Goal: Download file/media

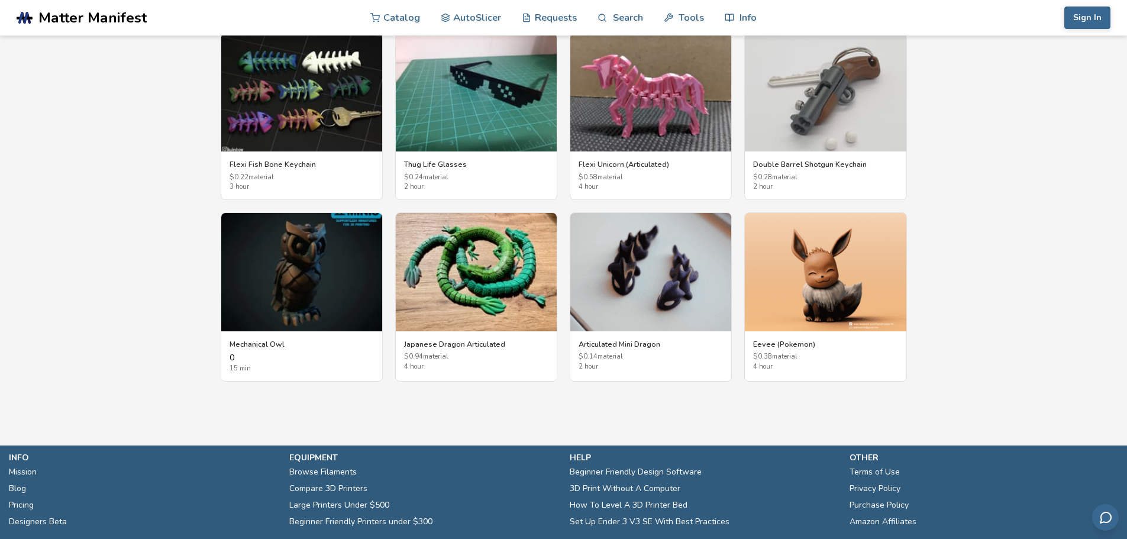
scroll to position [2129, 0]
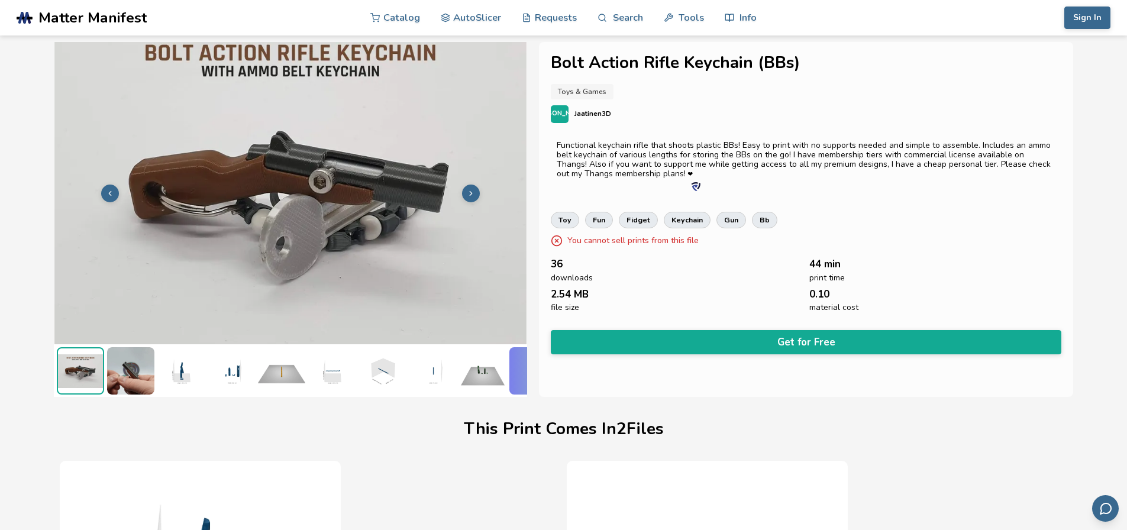
scroll to position [0, 5]
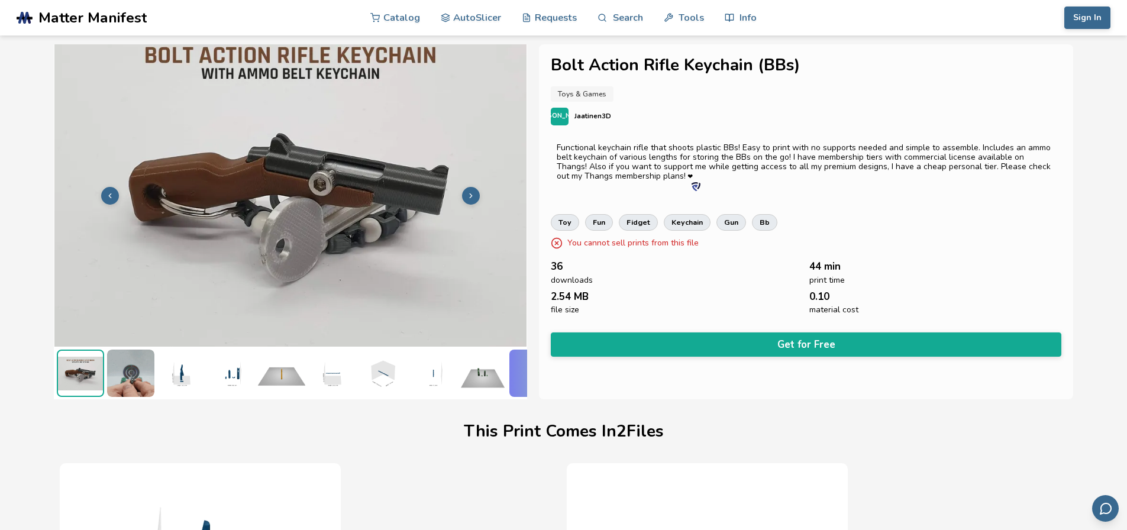
click at [468, 192] on icon at bounding box center [471, 196] width 8 height 8
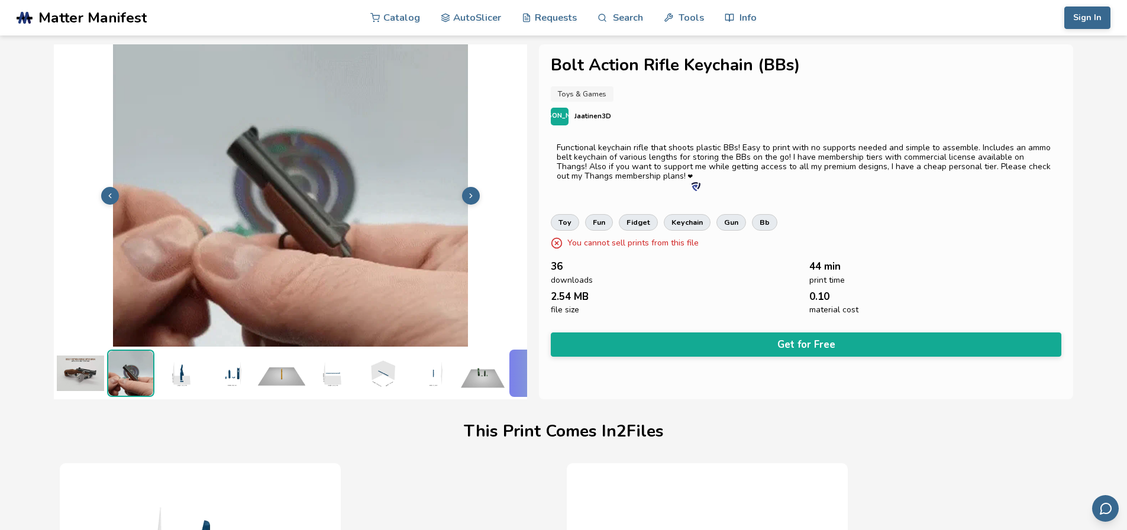
scroll to position [0, 0]
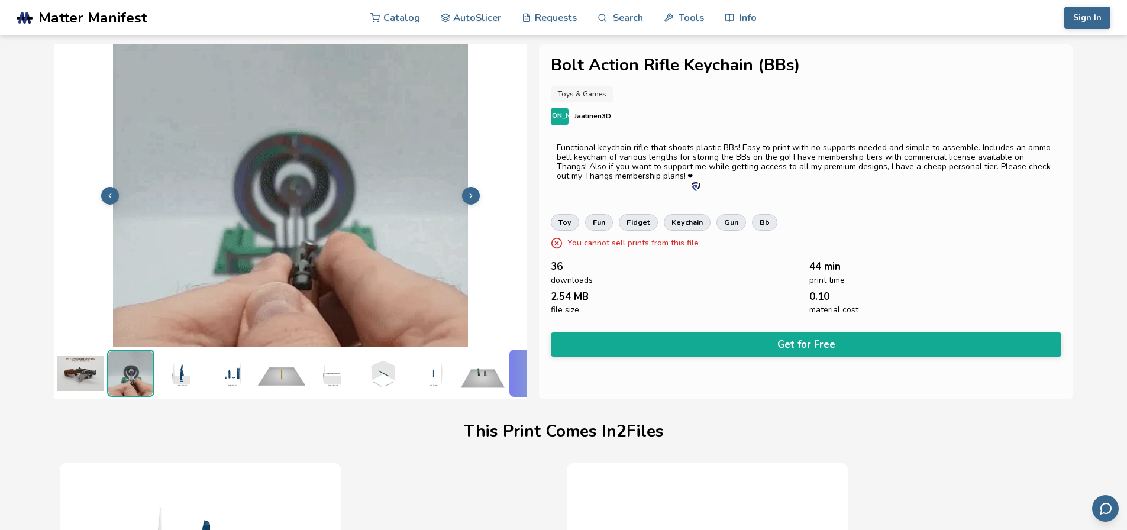
click at [468, 192] on icon at bounding box center [471, 196] width 8 height 8
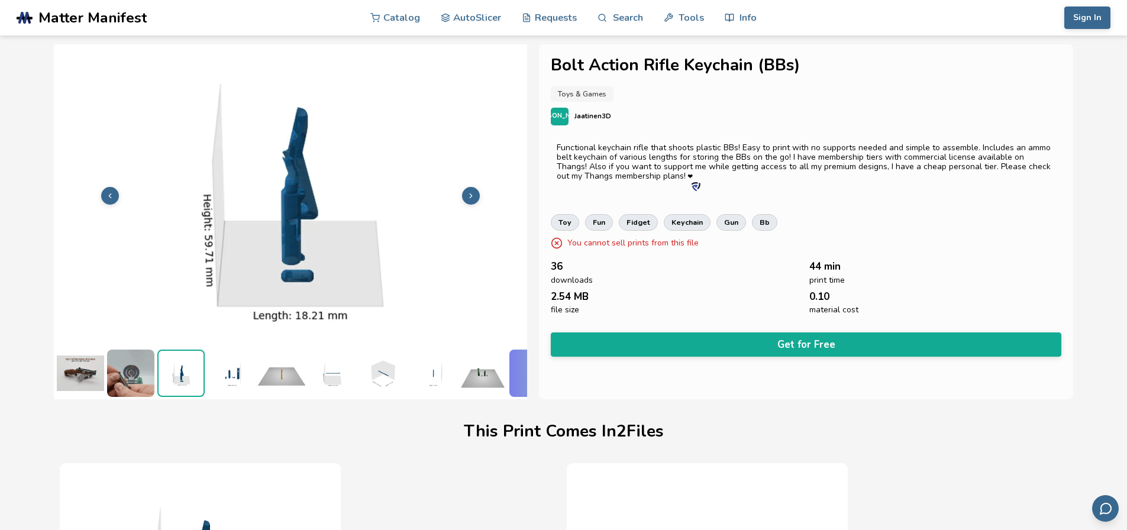
click at [468, 192] on icon at bounding box center [471, 196] width 8 height 8
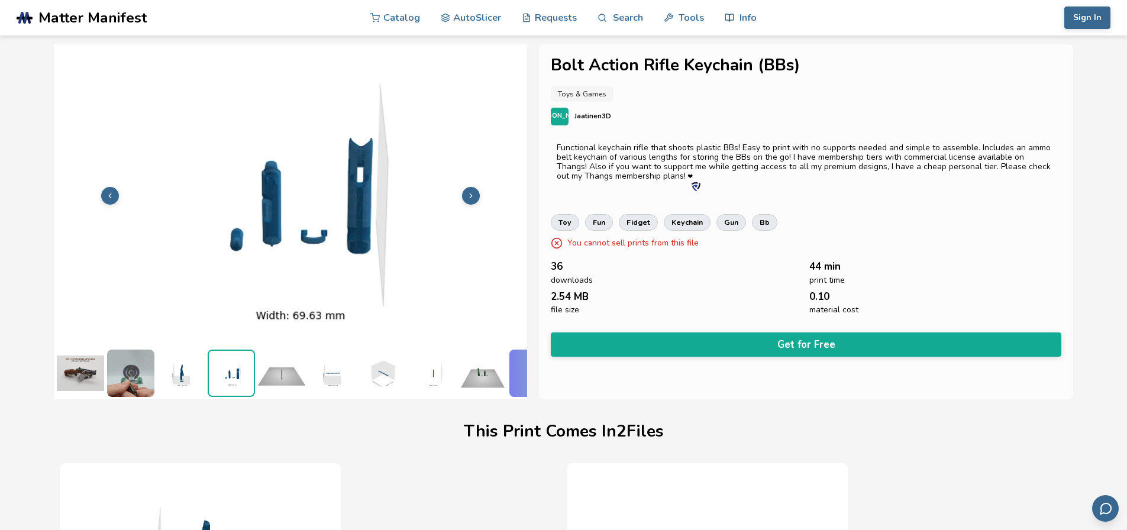
click at [468, 192] on icon at bounding box center [471, 196] width 8 height 8
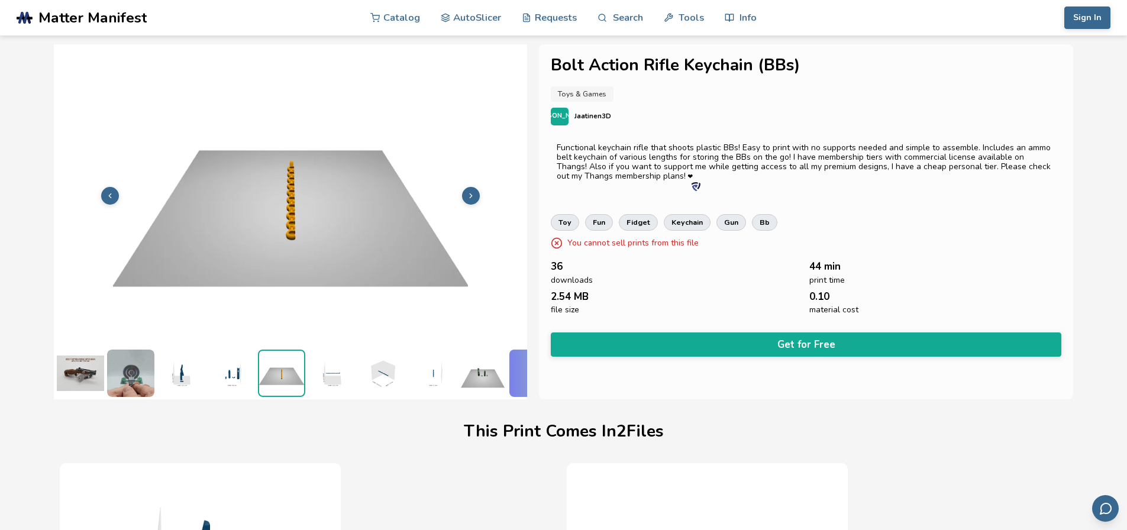
click at [468, 192] on icon at bounding box center [471, 196] width 8 height 8
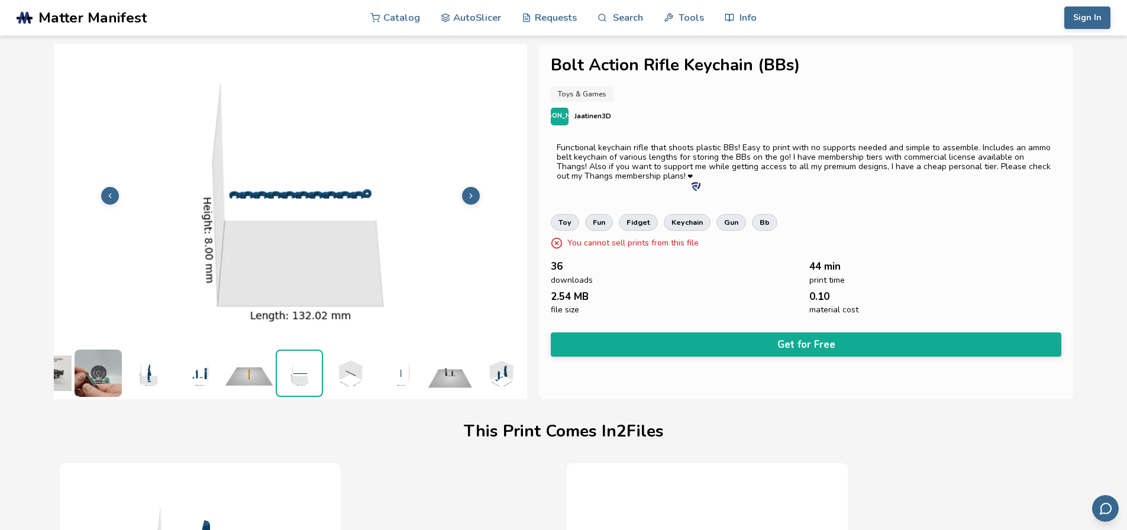
scroll to position [0, 41]
click at [468, 192] on icon at bounding box center [471, 196] width 8 height 8
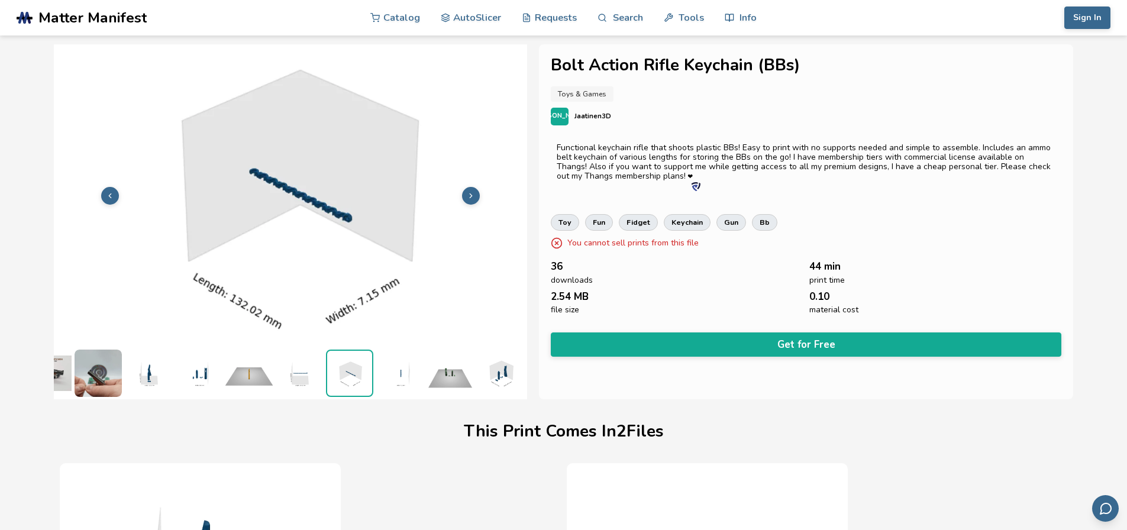
click at [468, 192] on icon at bounding box center [471, 196] width 8 height 8
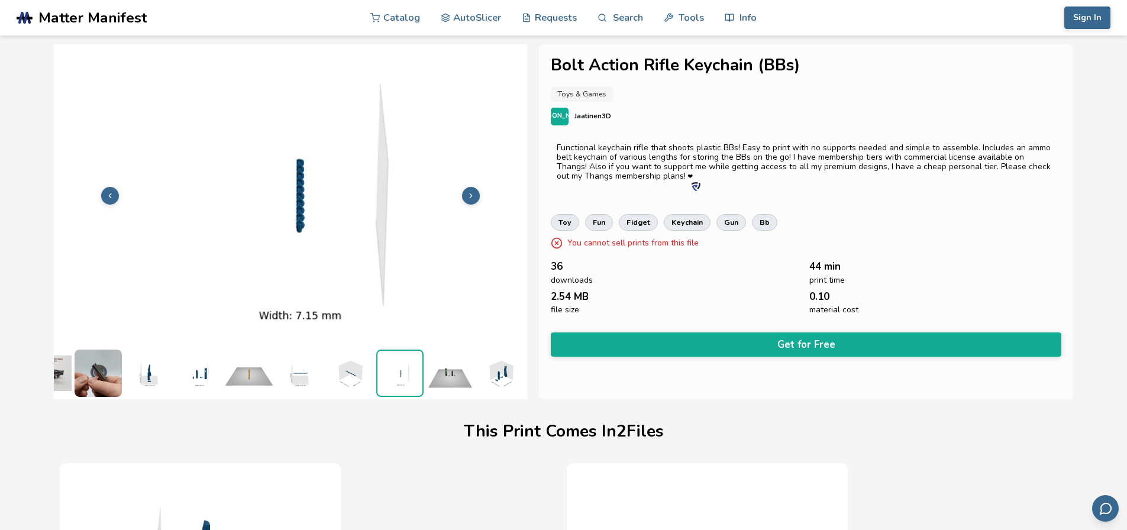
click at [468, 192] on icon at bounding box center [471, 196] width 8 height 8
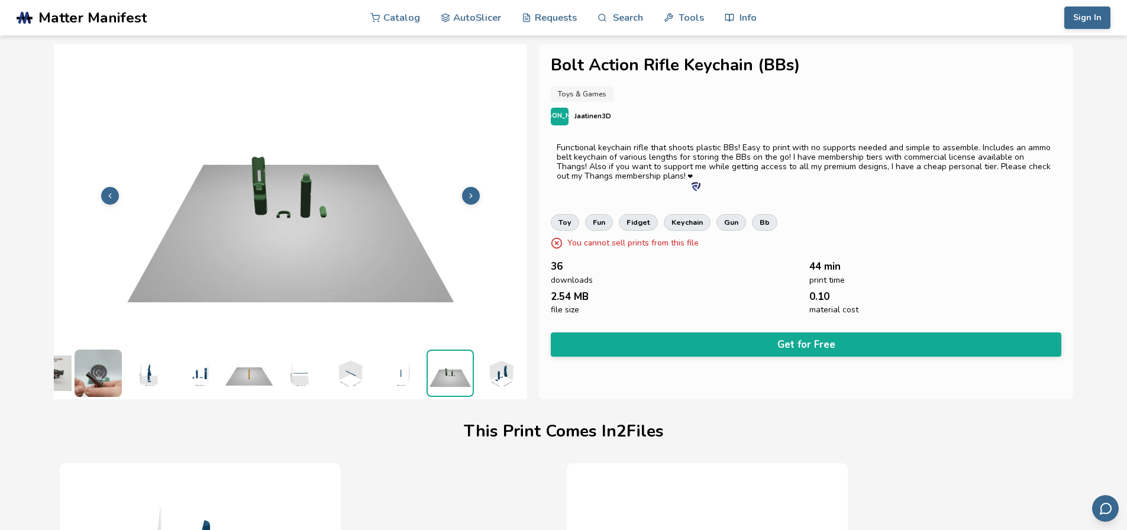
click at [468, 192] on icon at bounding box center [471, 196] width 8 height 8
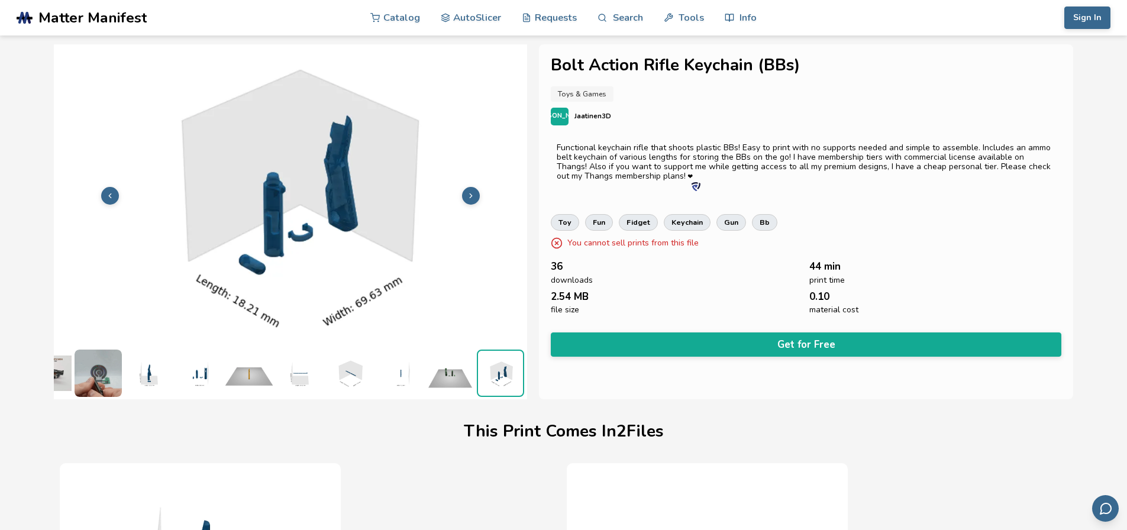
click at [468, 192] on icon at bounding box center [471, 196] width 8 height 8
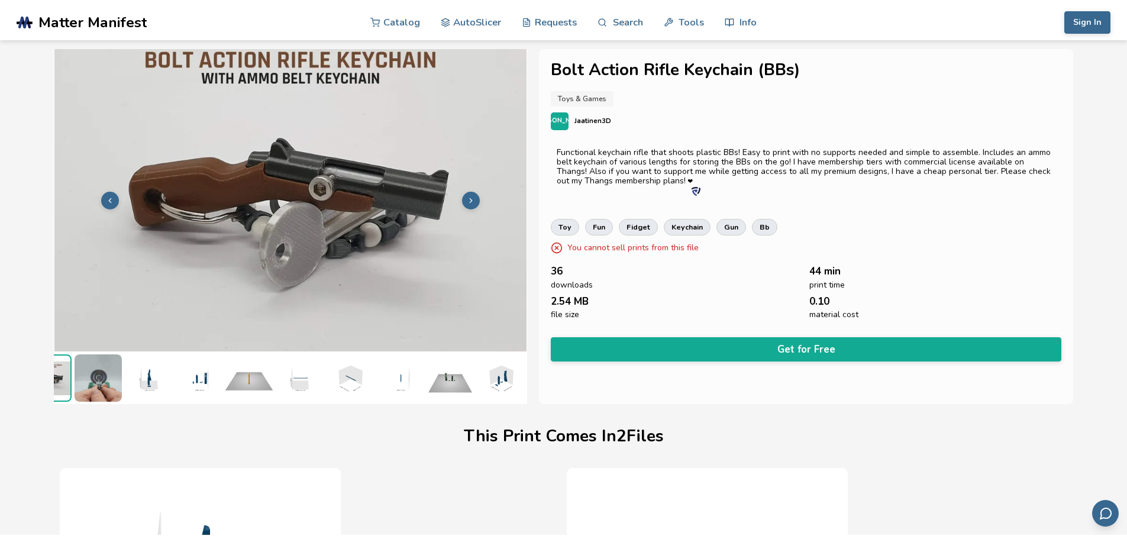
scroll to position [0, 0]
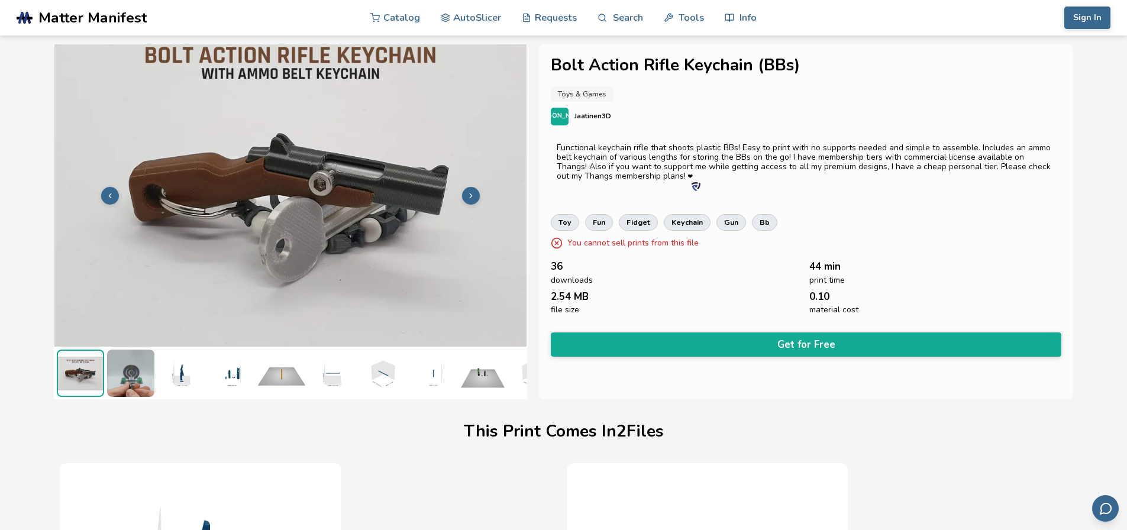
click at [68, 22] on span "Matter Manifest" at bounding box center [92, 17] width 108 height 17
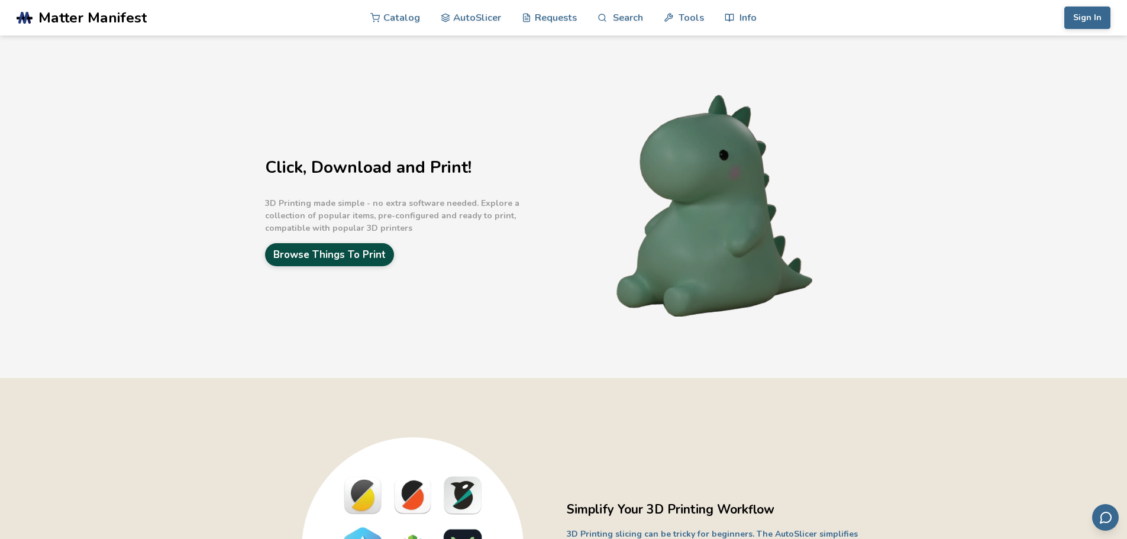
click at [350, 260] on link "Browse Things To Print" at bounding box center [329, 254] width 129 height 23
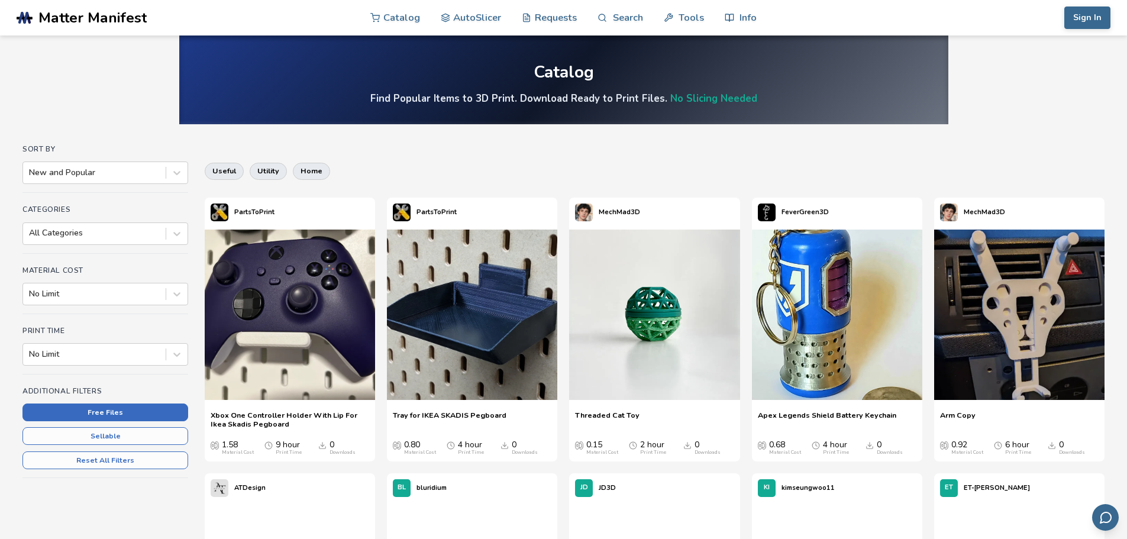
click at [130, 412] on button "Free Files" at bounding box center [105, 412] width 166 height 18
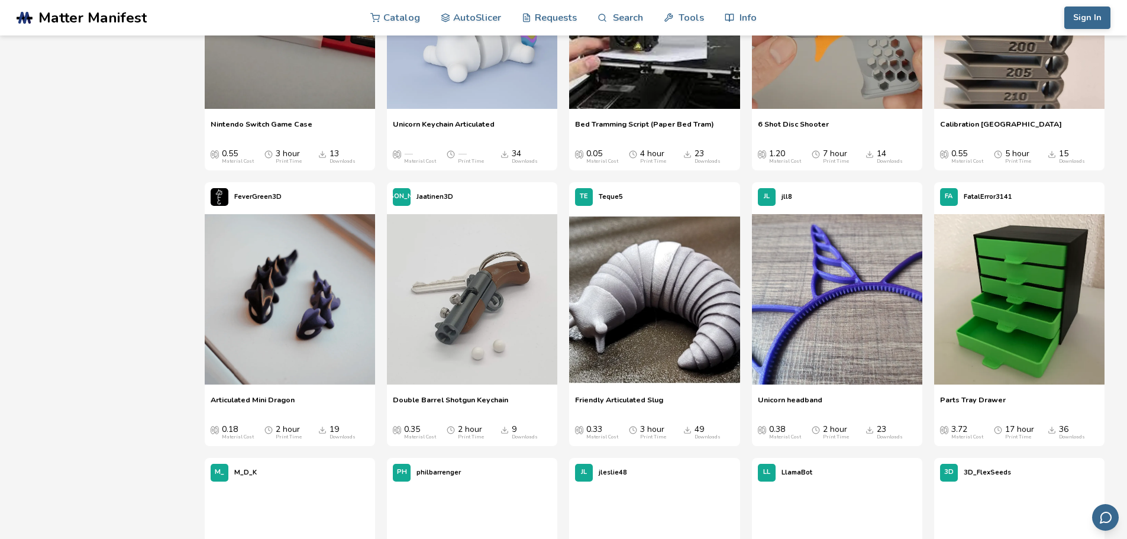
scroll to position [1006, 0]
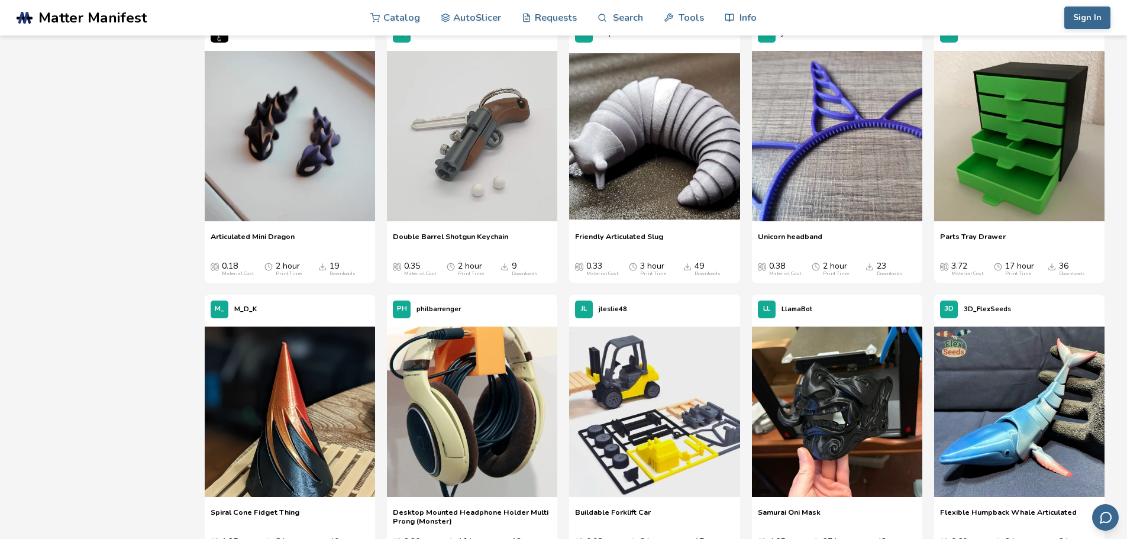
click at [106, 156] on div "Sort By New and Popular Categories All Categories Material Cost No Limit Print …" at bounding box center [563, 27] width 1082 height 1777
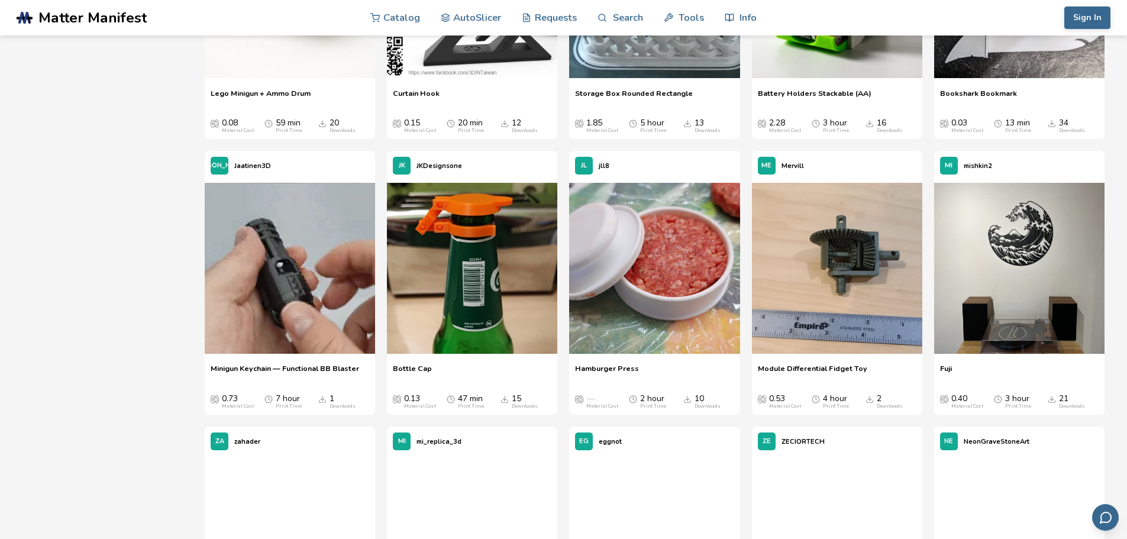
scroll to position [5856, 0]
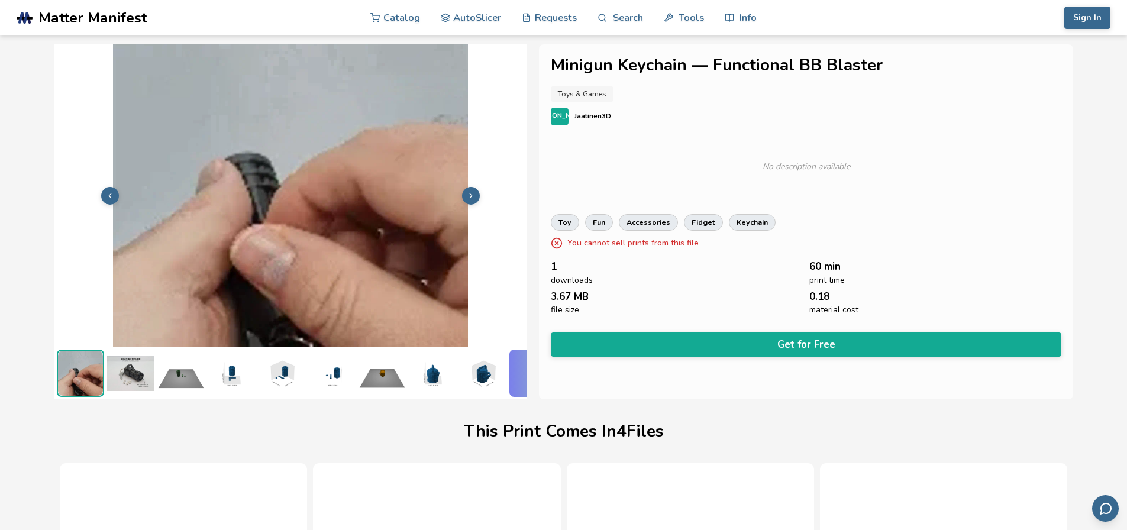
click at [592, 119] on p "Jaatinen3D" at bounding box center [592, 116] width 37 height 12
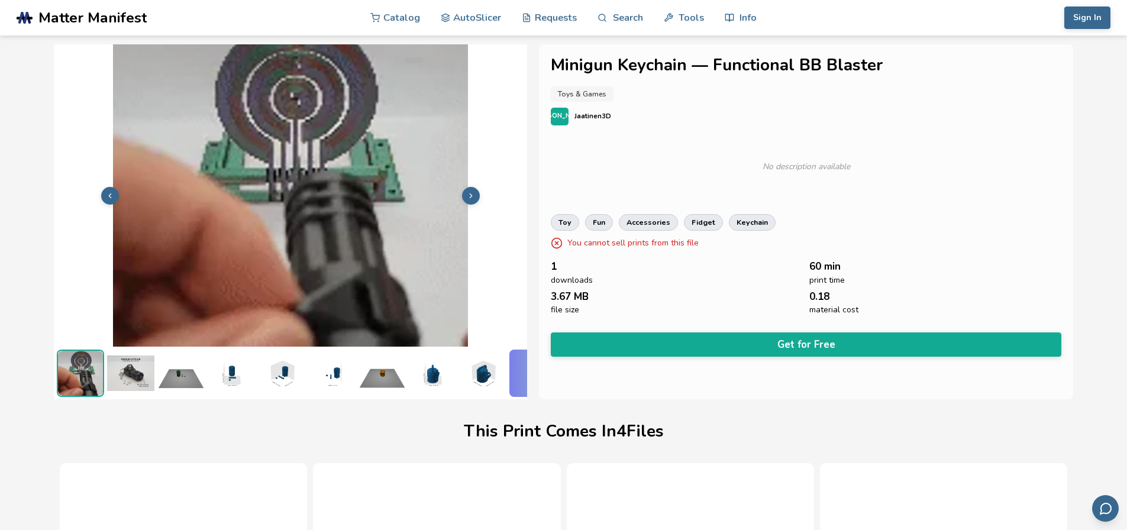
click at [556, 115] on span "[PERSON_NAME]" at bounding box center [560, 116] width 56 height 8
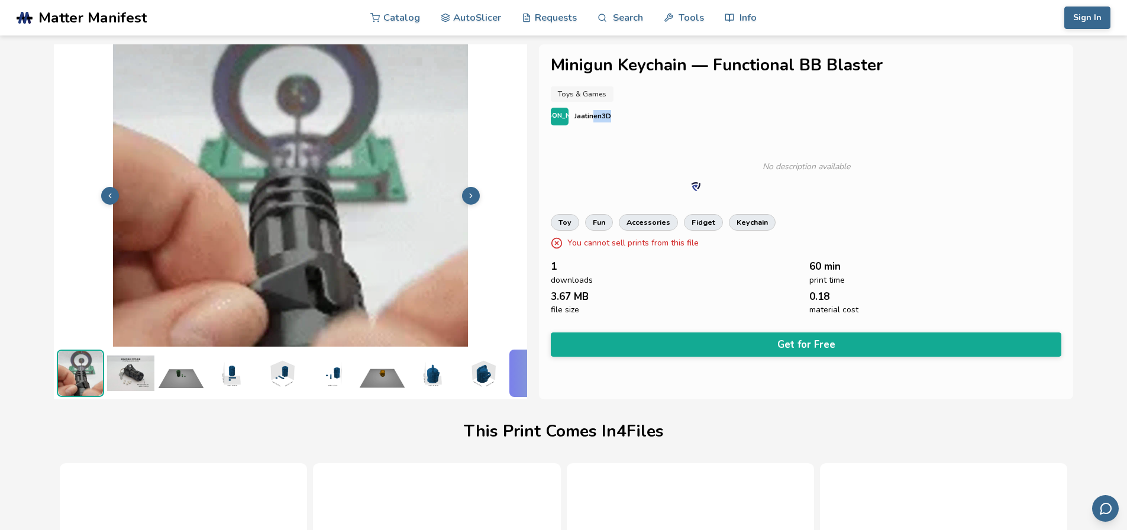
drag, startPoint x: 590, startPoint y: 116, endPoint x: 609, endPoint y: 117, distance: 18.4
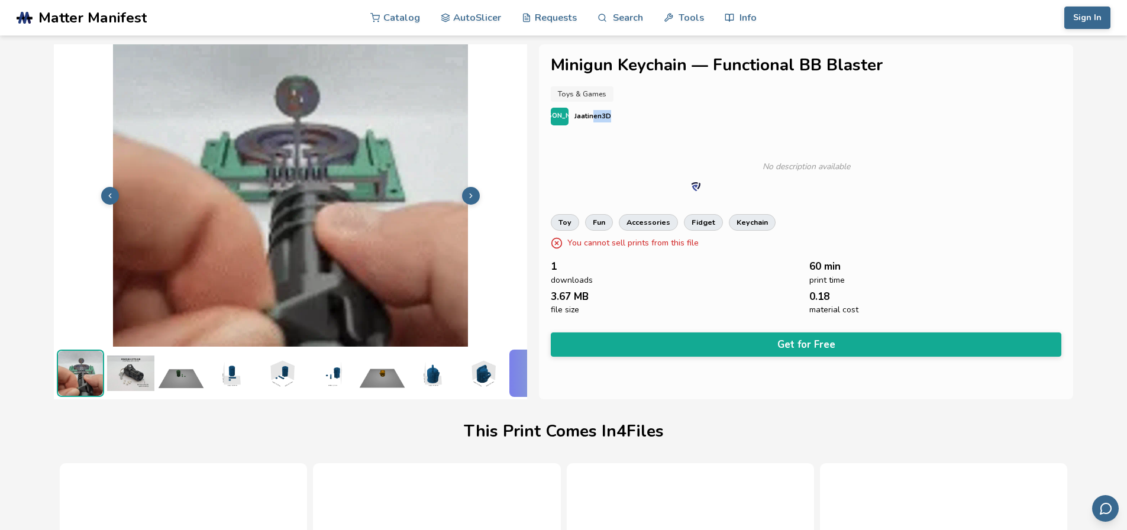
click at [609, 117] on div "JA Jaatinen3D" at bounding box center [806, 117] width 511 height 18
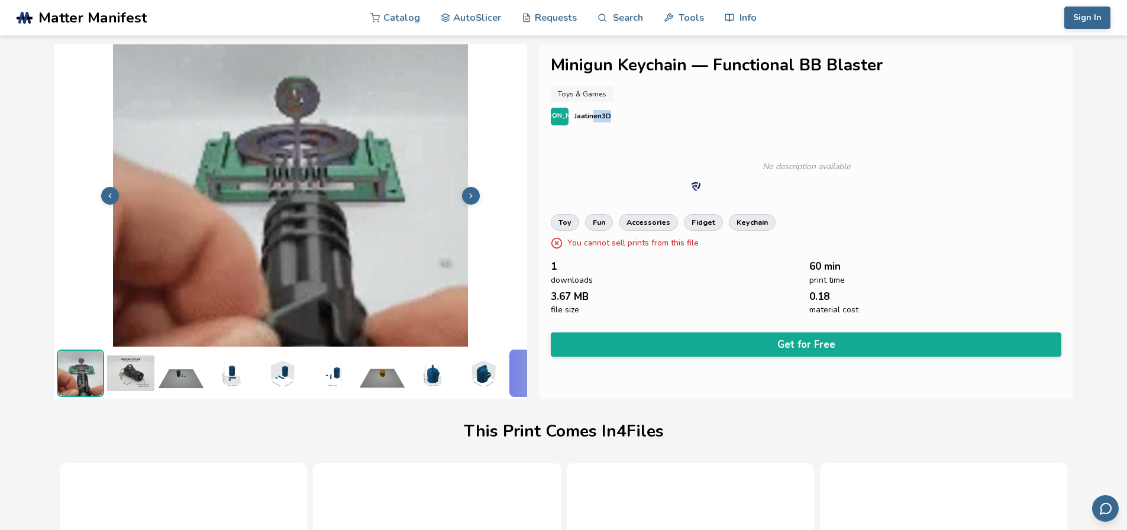
click at [593, 118] on p "Jaatinen3D" at bounding box center [592, 116] width 37 height 12
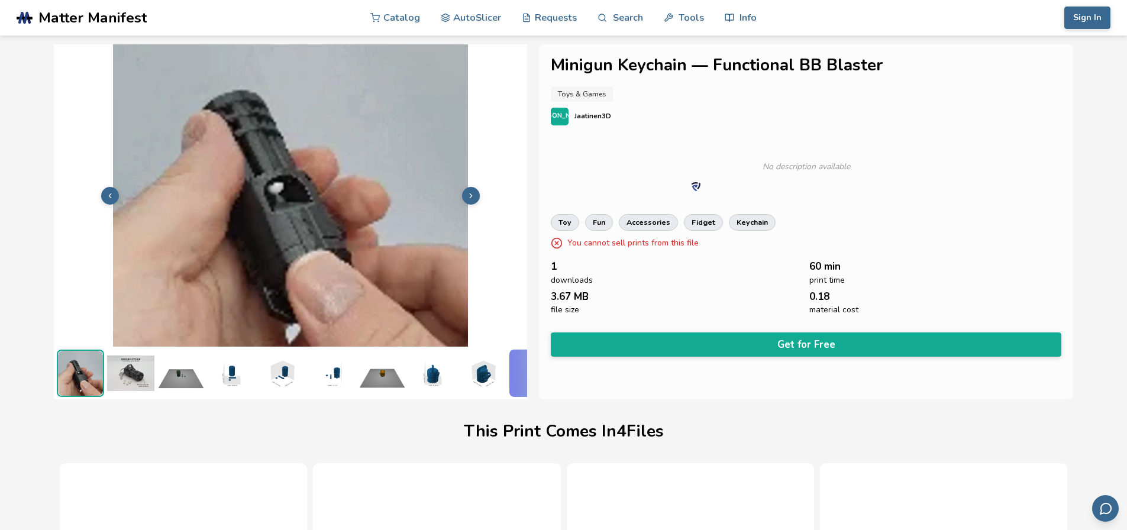
click at [593, 118] on p "Jaatinen3D" at bounding box center [592, 116] width 37 height 12
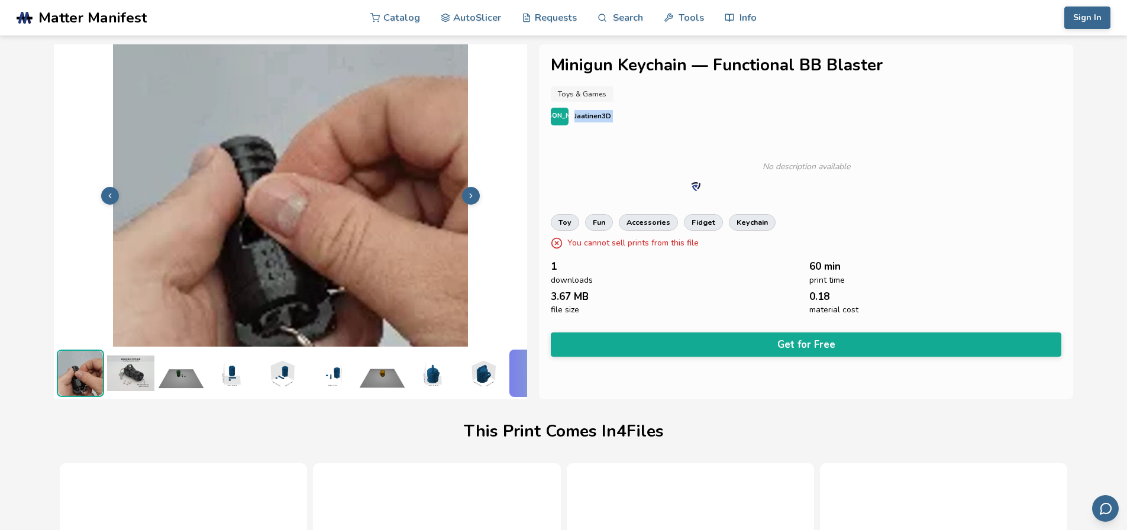
click at [593, 118] on p "Jaatinen3D" at bounding box center [592, 116] width 37 height 12
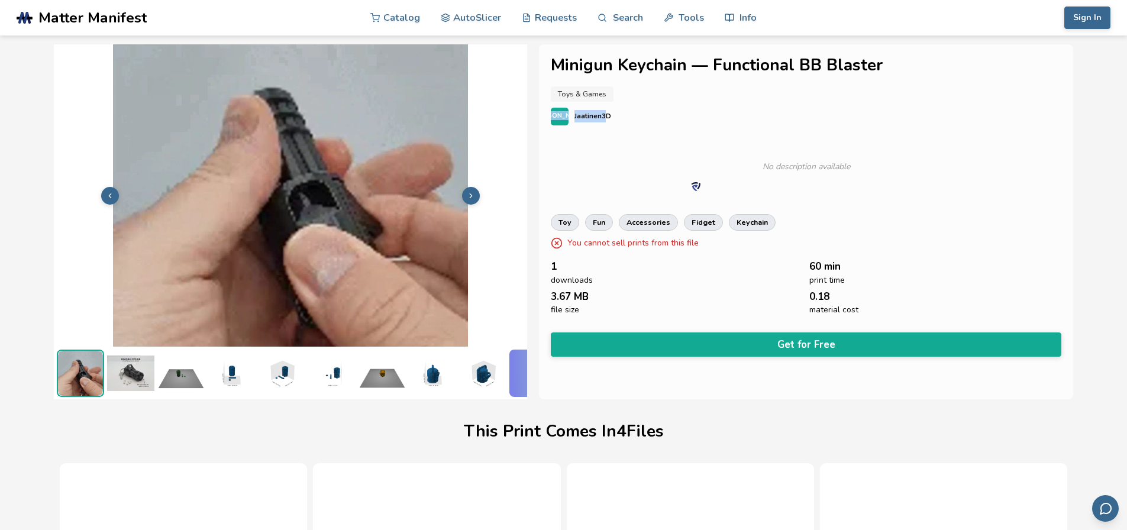
drag, startPoint x: 561, startPoint y: 111, endPoint x: 605, endPoint y: 114, distance: 44.5
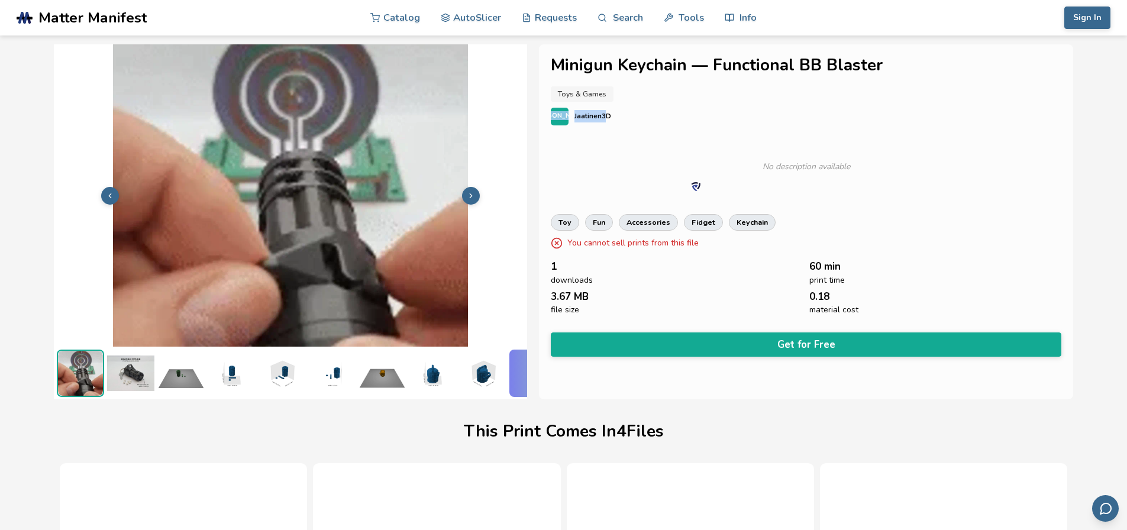
click at [605, 114] on div "JA Jaatinen3D" at bounding box center [806, 117] width 511 height 18
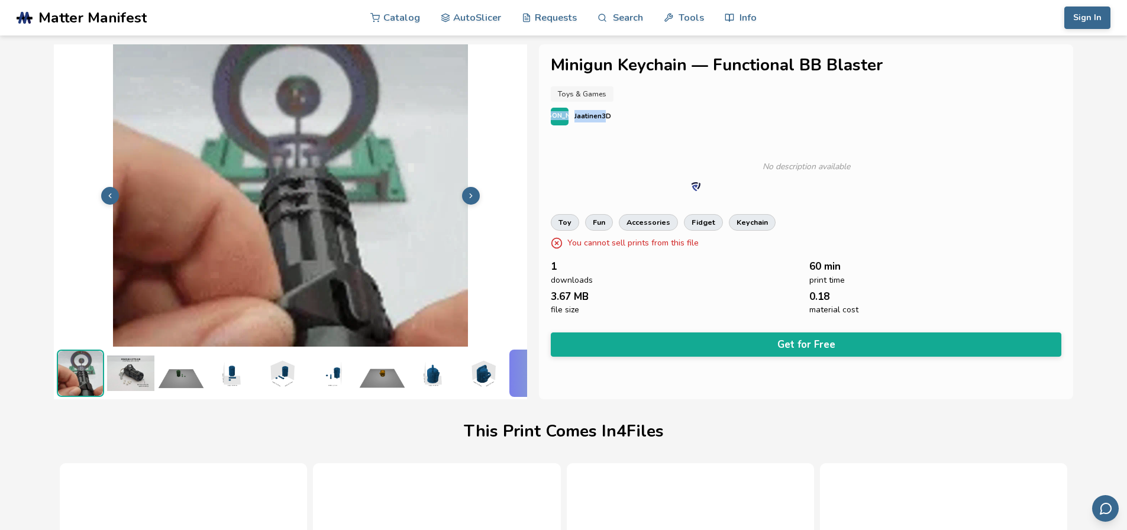
click at [599, 115] on p "Jaatinen3D" at bounding box center [592, 116] width 37 height 12
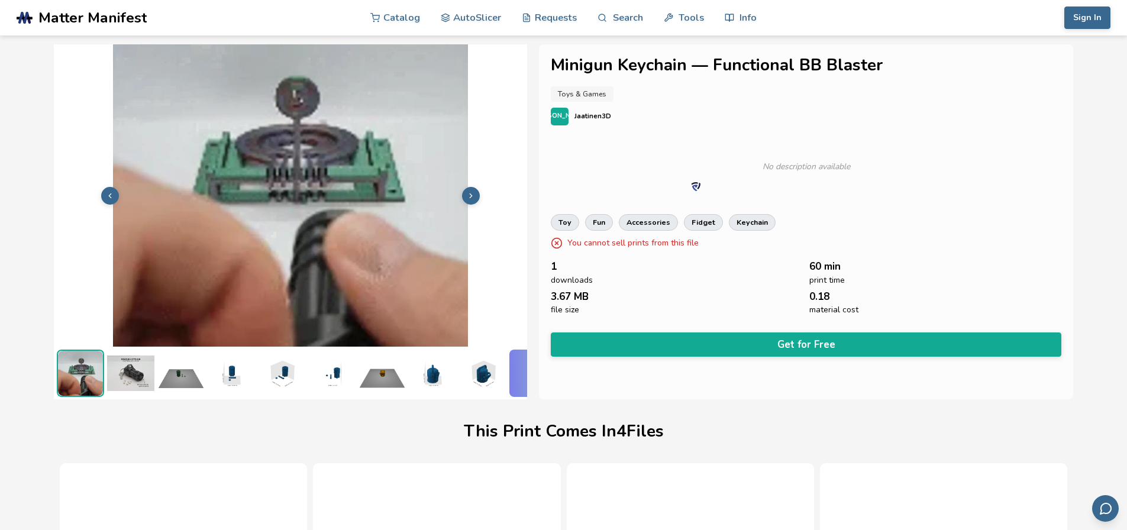
click at [608, 118] on p "Jaatinen3D" at bounding box center [592, 116] width 37 height 12
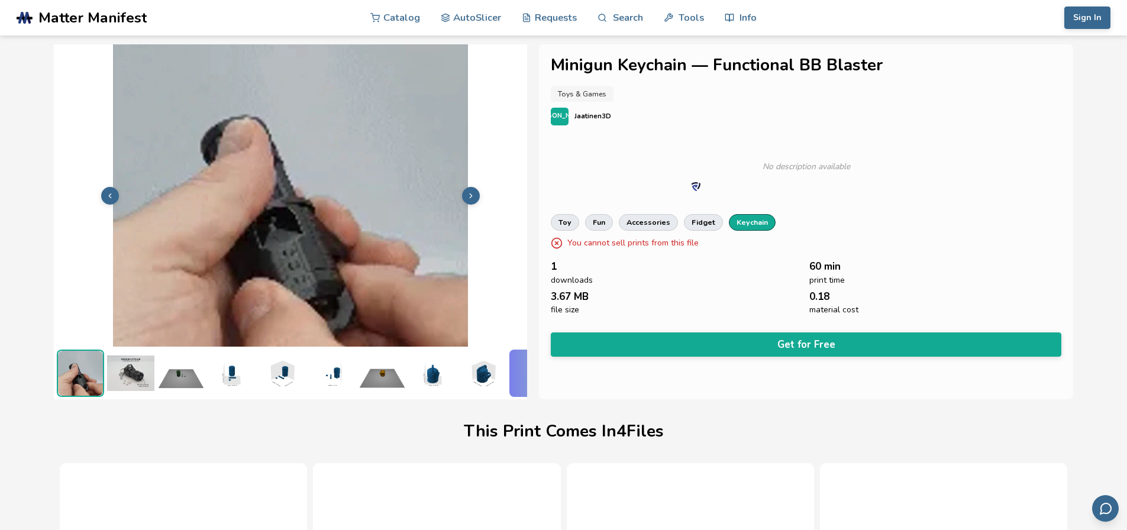
click at [743, 219] on link "keychain" at bounding box center [752, 222] width 47 height 17
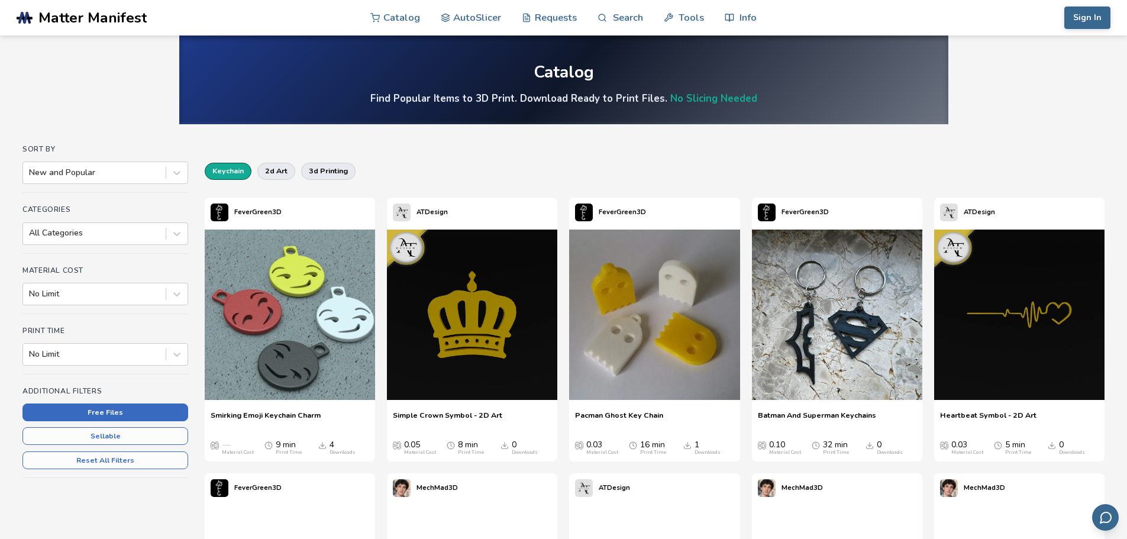
click at [109, 413] on button "Free Files" at bounding box center [105, 412] width 166 height 18
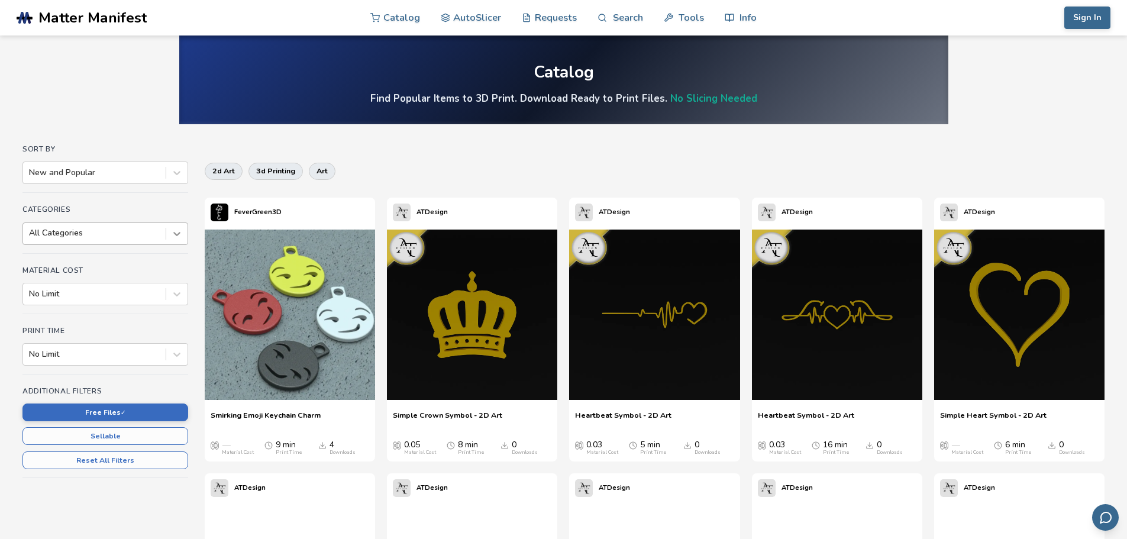
click at [182, 236] on icon at bounding box center [177, 234] width 12 height 12
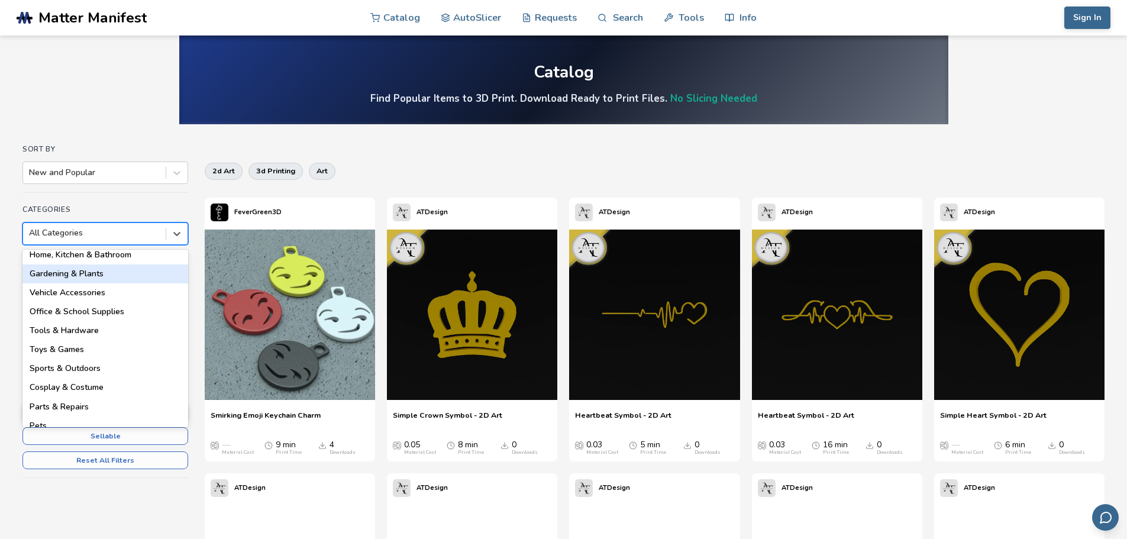
scroll to position [51, 0]
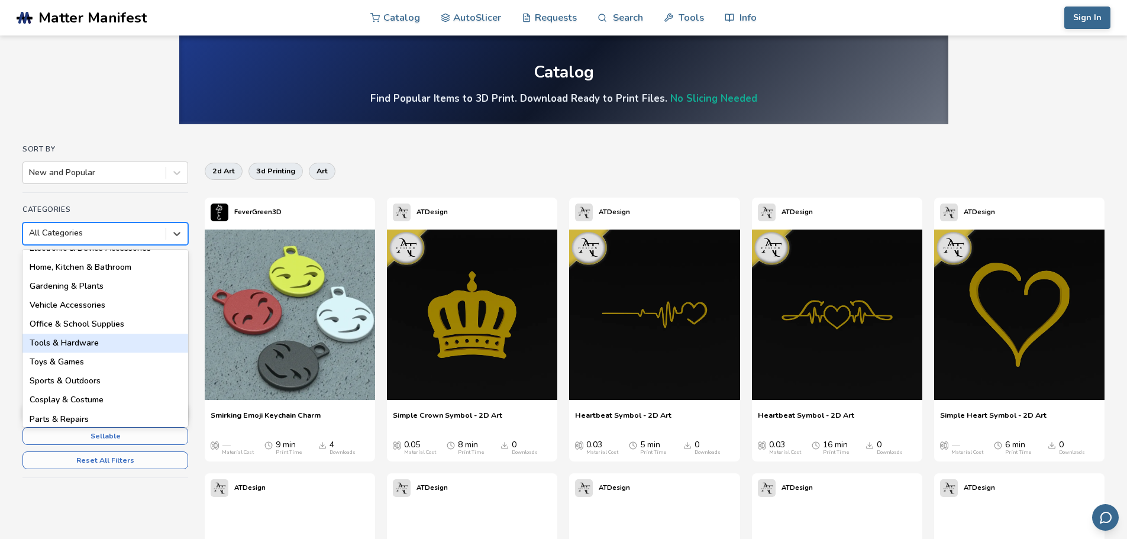
click at [105, 347] on div "Tools & Hardware" at bounding box center [105, 343] width 166 height 19
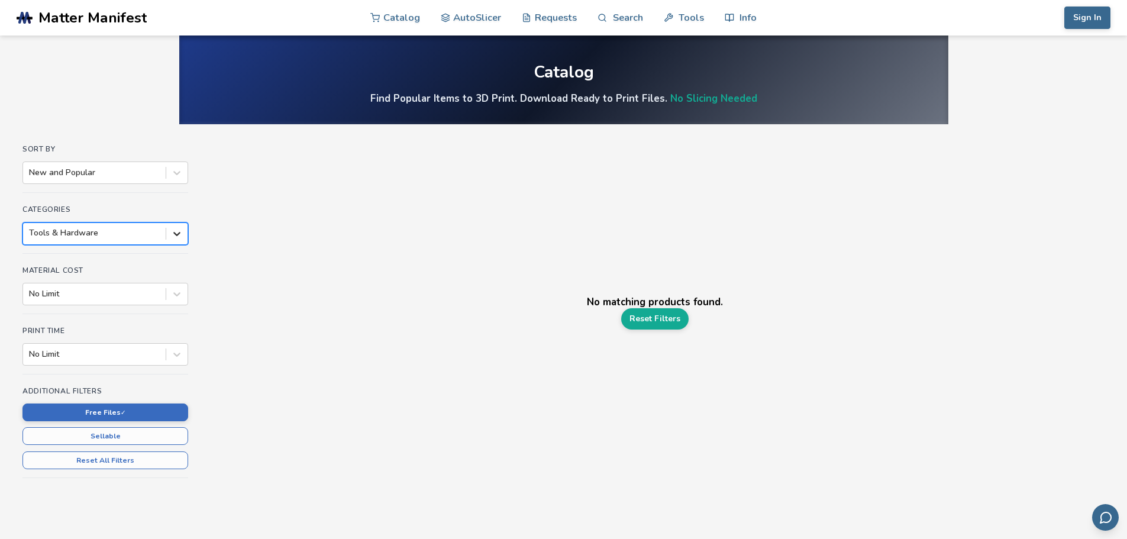
click at [174, 231] on icon at bounding box center [177, 234] width 12 height 12
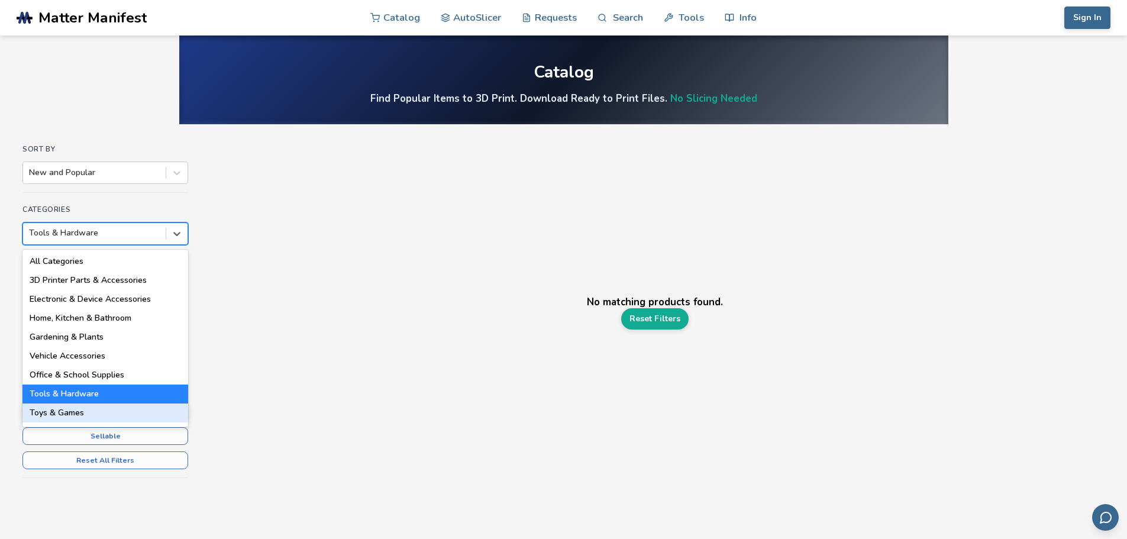
click at [72, 410] on div "Toys & Games" at bounding box center [105, 412] width 166 height 19
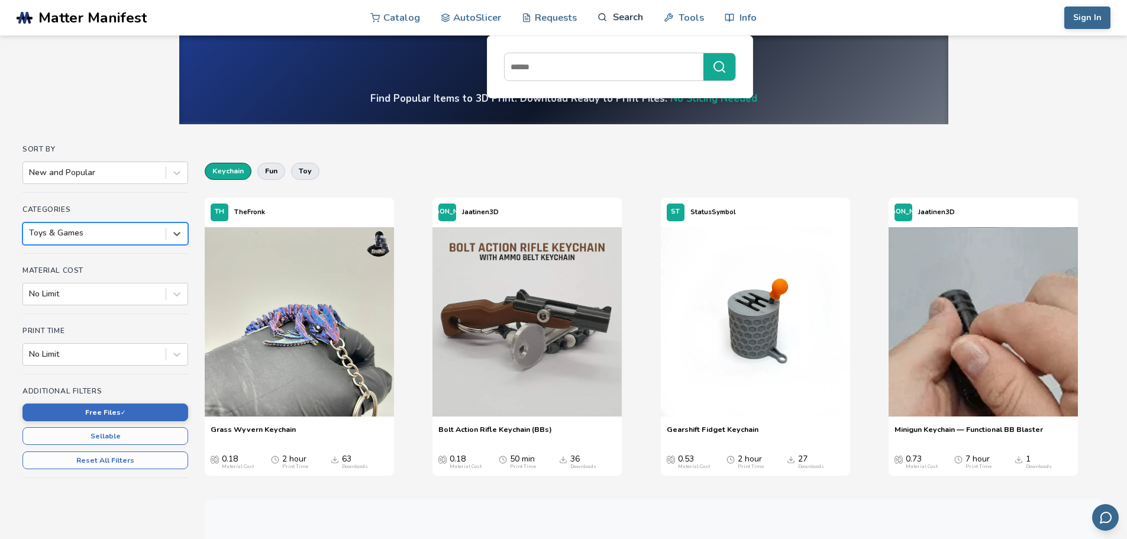
click at [638, 12] on link "Search" at bounding box center [619, 16] width 45 height 35
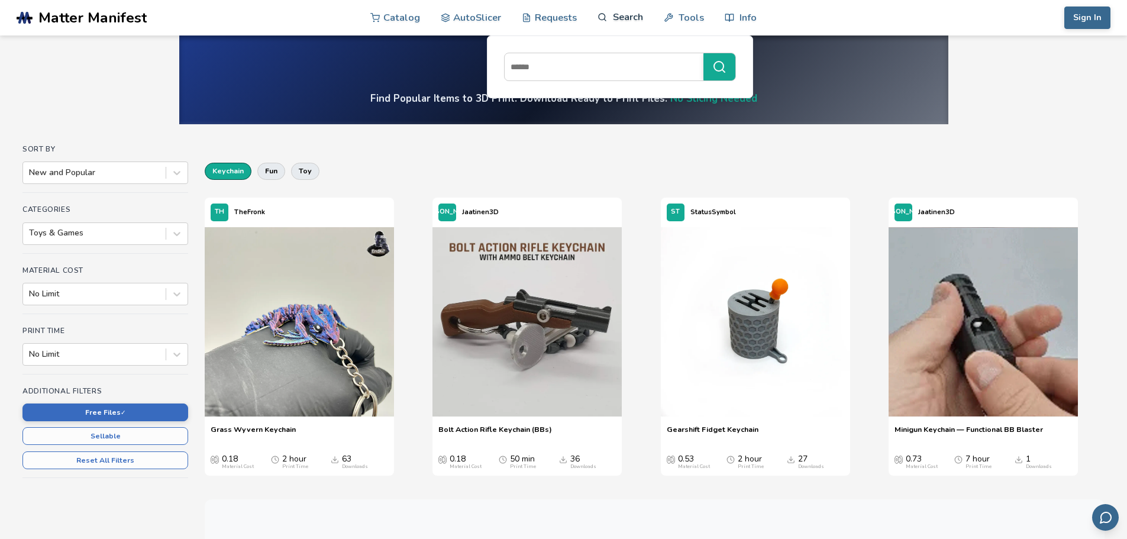
click at [629, 22] on link "Search" at bounding box center [619, 16] width 45 height 35
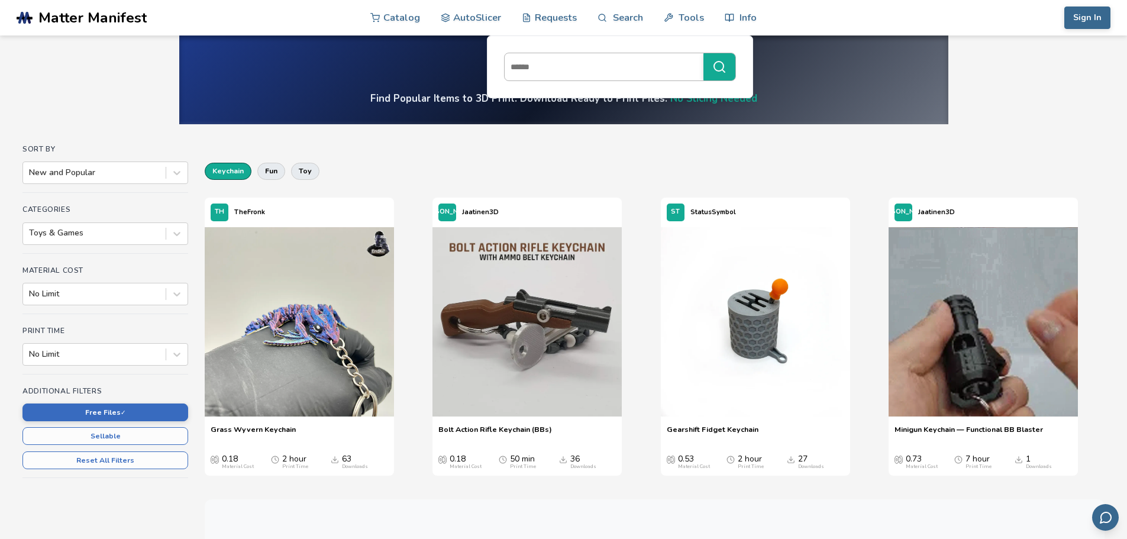
click at [611, 68] on input at bounding box center [601, 66] width 193 height 21
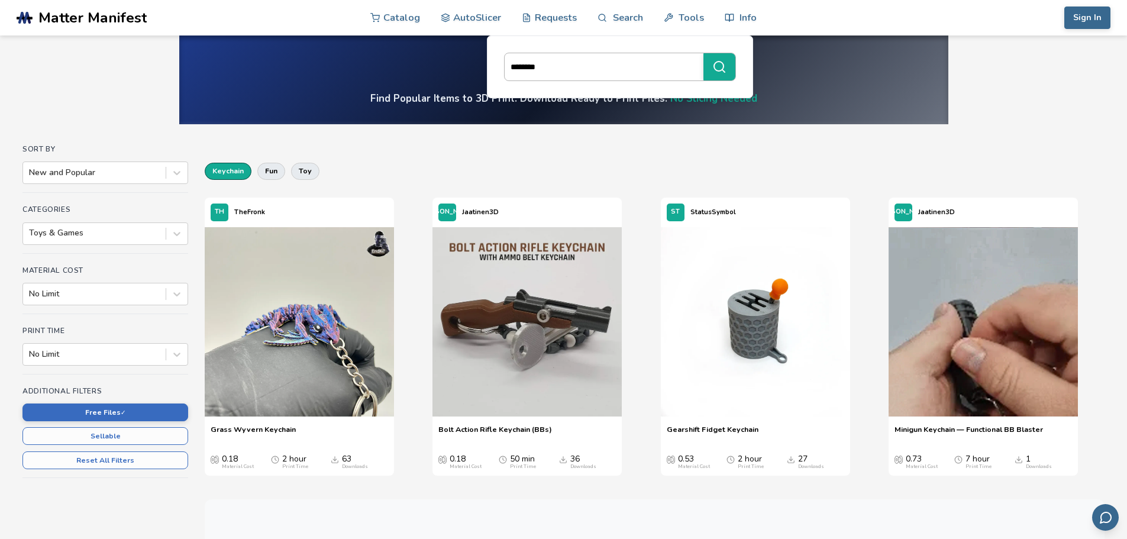
type input "********"
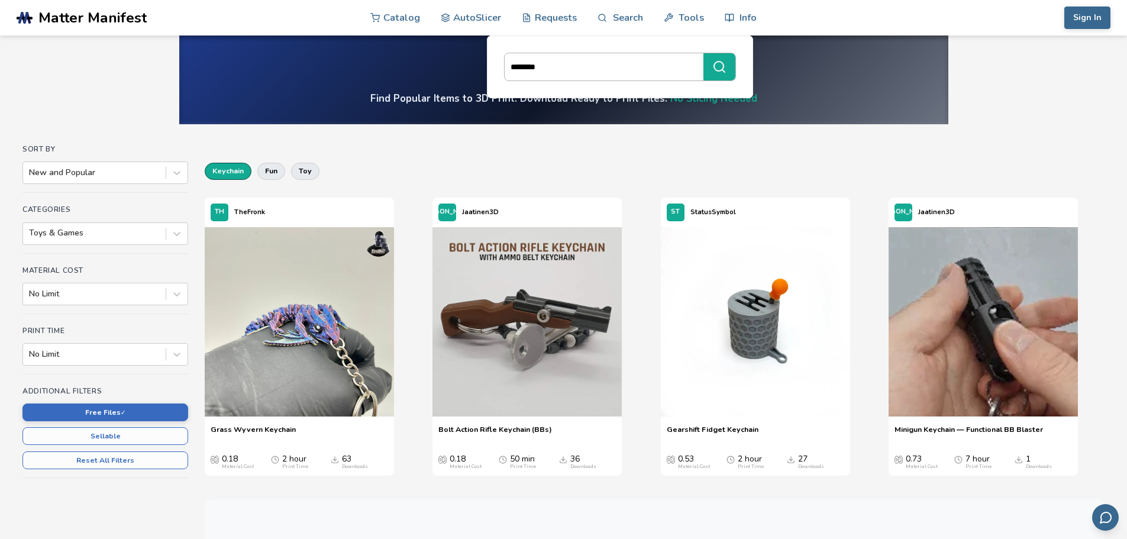
click at [703, 53] on button "********" at bounding box center [719, 66] width 32 height 27
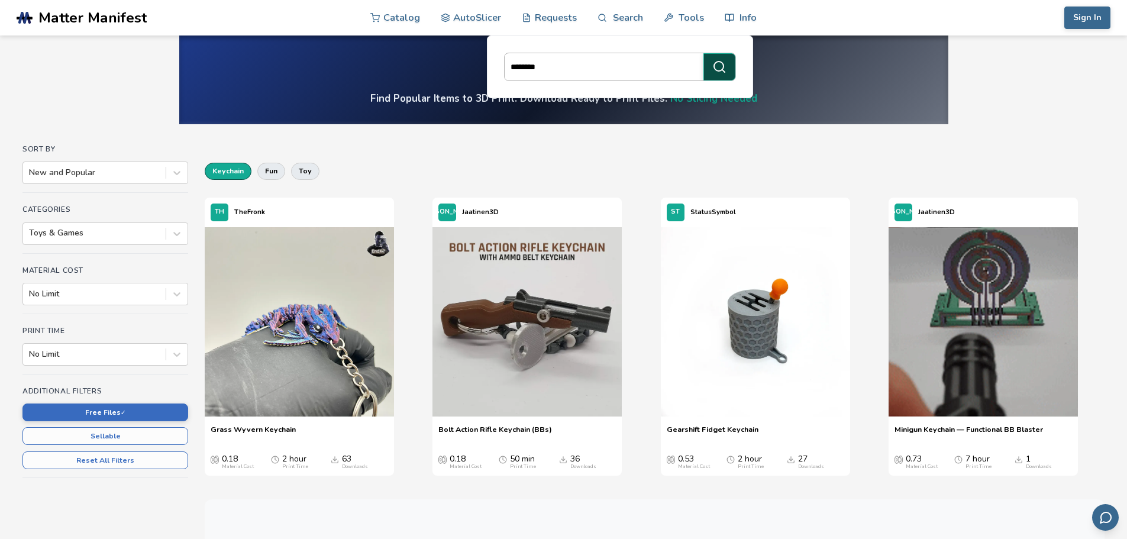
click at [724, 72] on line "submit" at bounding box center [723, 71] width 2 height 2
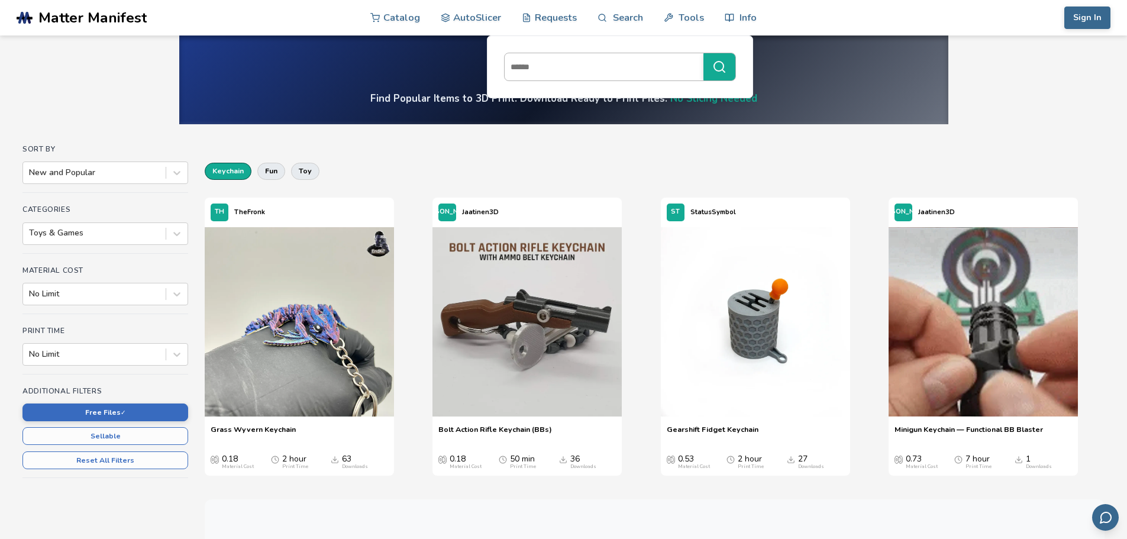
click at [609, 69] on input at bounding box center [601, 66] width 193 height 21
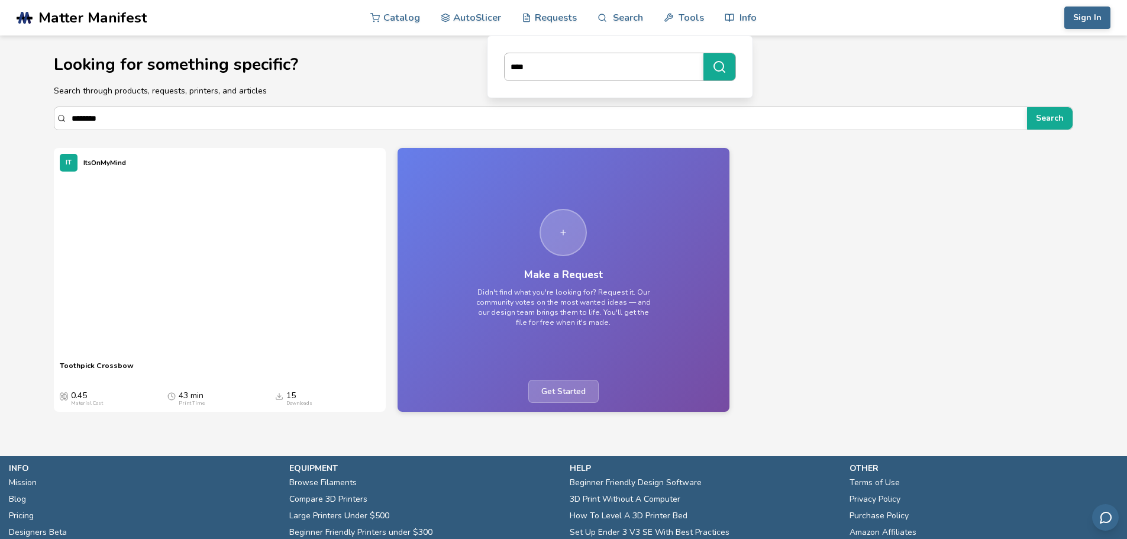
type input "*****"
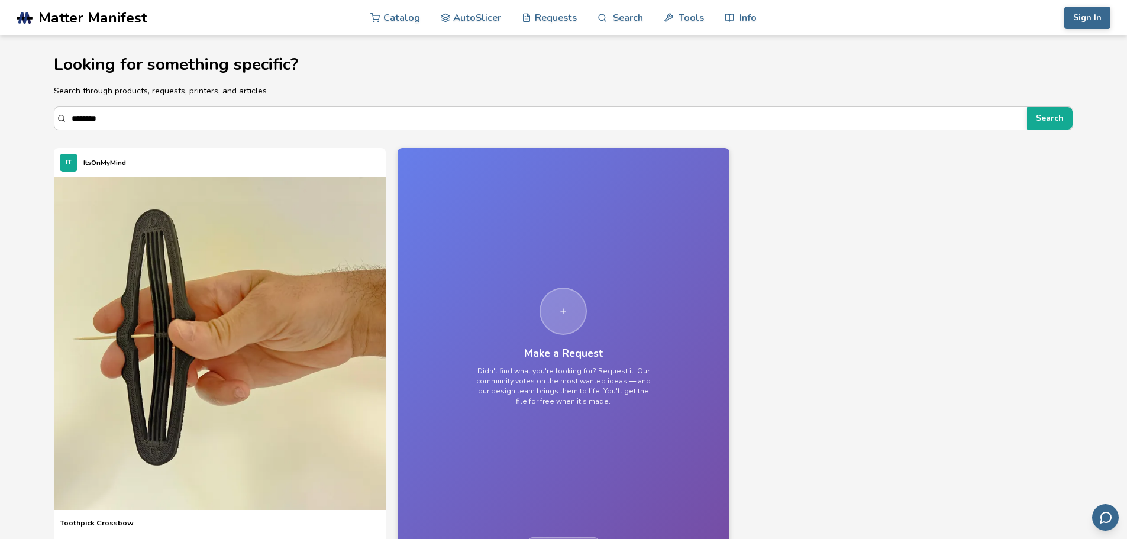
click at [1029, 161] on div "IT ItsOnMyMind Toothpick Crossbow Toothpick Crossbow 0.45 Material Cost 43 min …" at bounding box center [564, 358] width 1020 height 421
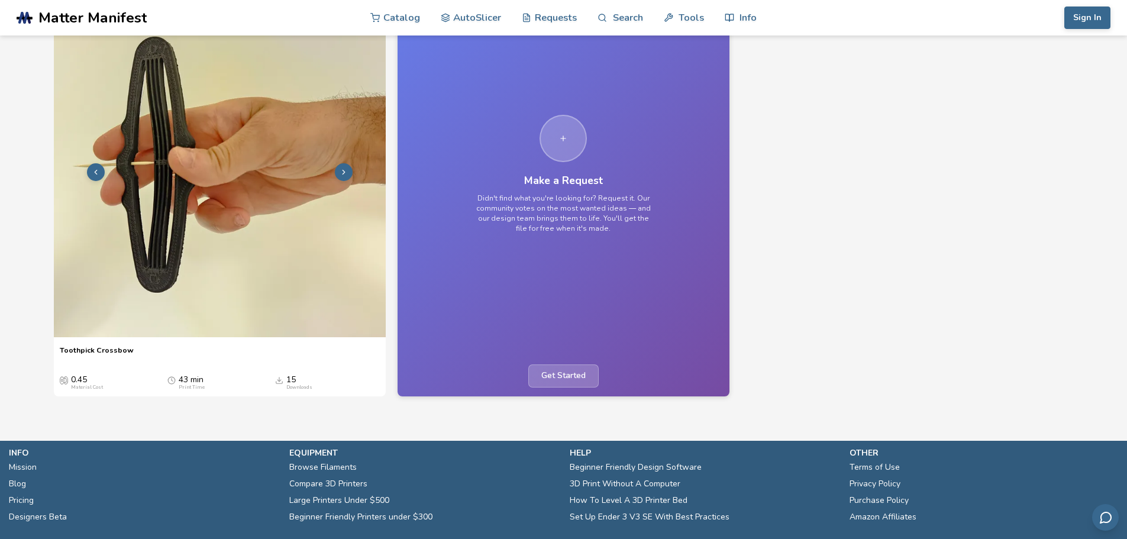
scroll to position [177, 0]
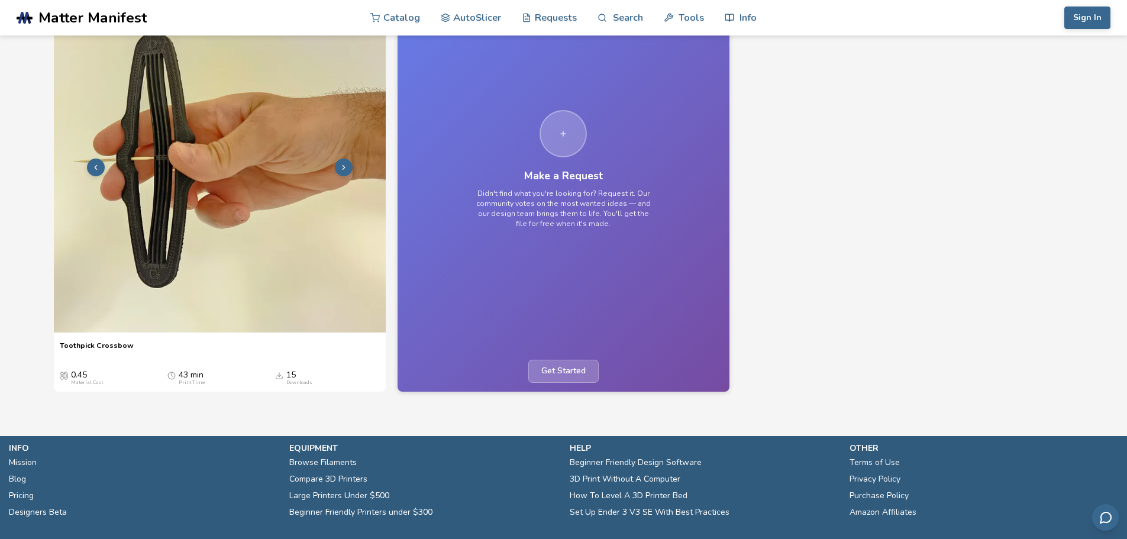
click at [226, 247] on img at bounding box center [220, 166] width 332 height 332
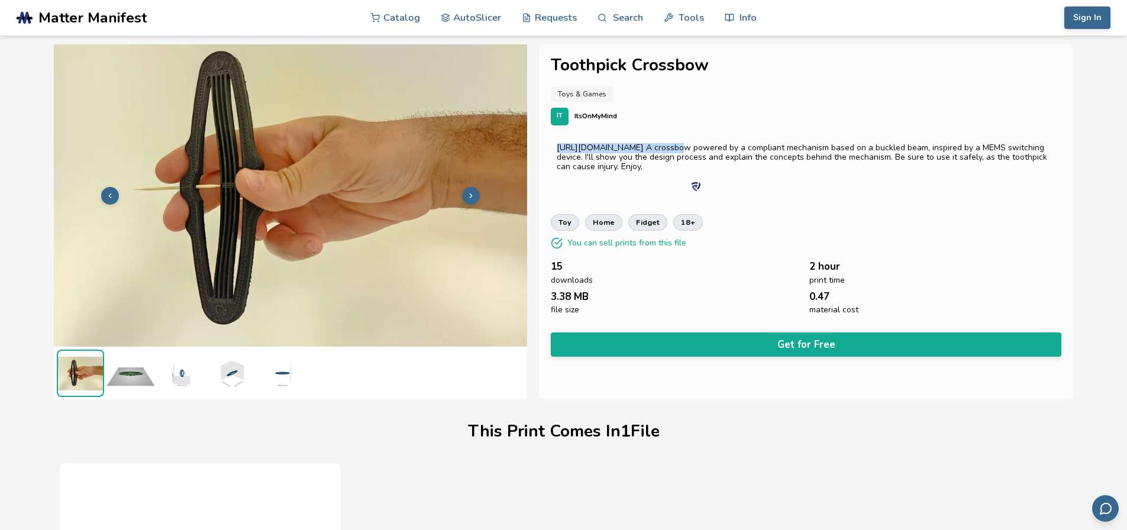
drag, startPoint x: 558, startPoint y: 148, endPoint x: 665, endPoint y: 148, distance: 107.1
click at [665, 148] on div "https://youtu.be/ui4Kr98CYVk A crossbow powered by a compliant mechanism based …" at bounding box center [806, 157] width 499 height 28
copy div "https://youtu.be/ui4Kr98CYVk"
